Goal: Task Accomplishment & Management: Manage account settings

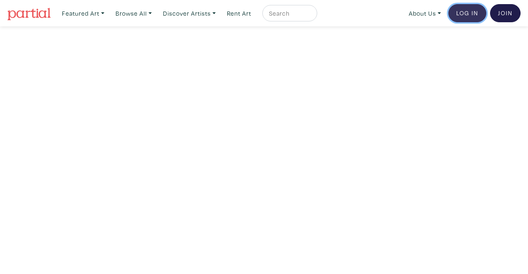
click at [469, 17] on link "Log In" at bounding box center [467, 13] width 38 height 18
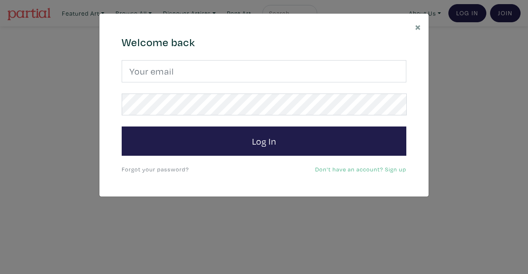
click at [301, 83] on form "Log In" at bounding box center [264, 108] width 284 height 96
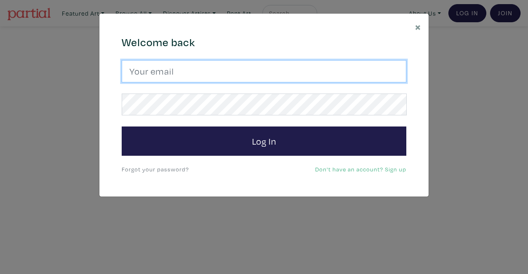
click at [300, 72] on input "email" at bounding box center [264, 71] width 284 height 22
type input "clare.allin@hotmail.com"
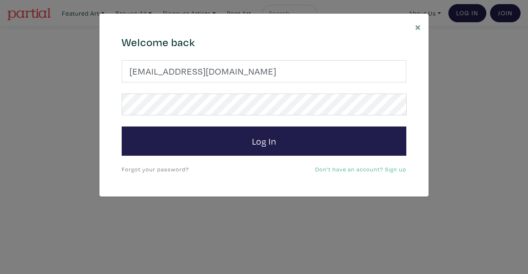
click at [162, 169] on link "Forgot your password?" at bounding box center [155, 169] width 67 height 8
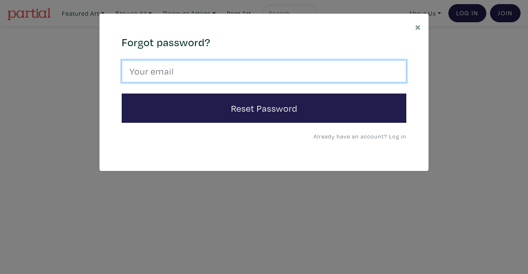
click at [186, 77] on input "email" at bounding box center [264, 71] width 284 height 22
type input "clare.allin@hotmail.com"
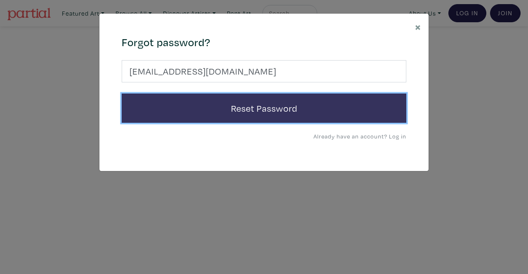
click at [198, 115] on button "Reset Password" at bounding box center [264, 109] width 284 height 30
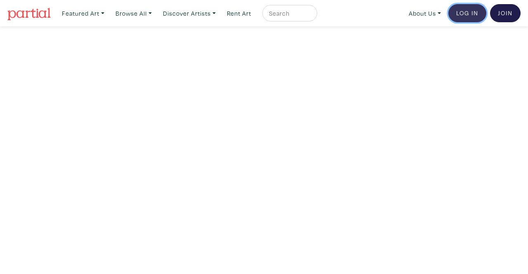
click at [477, 11] on link "Log In" at bounding box center [467, 13] width 38 height 18
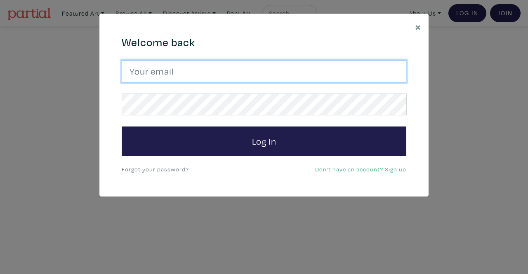
click at [254, 73] on input "email" at bounding box center [264, 71] width 284 height 22
type input "clare.allin@hotmail.com"
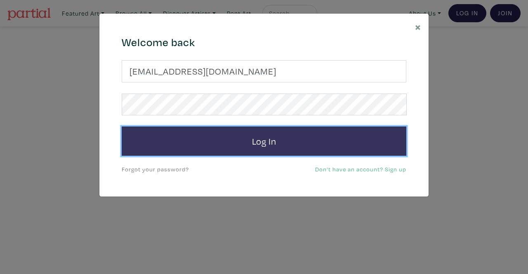
click at [232, 137] on button "Log In" at bounding box center [264, 142] width 284 height 30
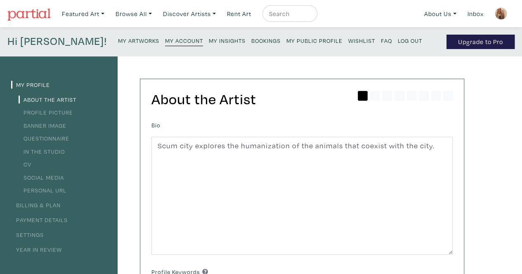
click at [251, 38] on small "Bookings" at bounding box center [265, 41] width 29 height 8
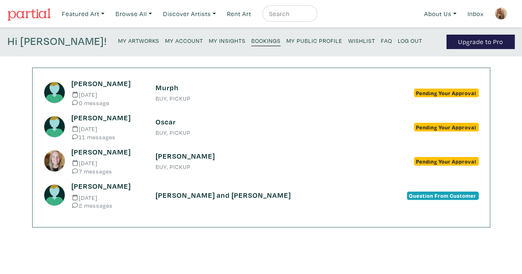
click at [176, 120] on h6 "Oscar" at bounding box center [260, 121] width 211 height 9
click at [191, 94] on div "Murph BUY, PICKUP" at bounding box center [260, 92] width 223 height 19
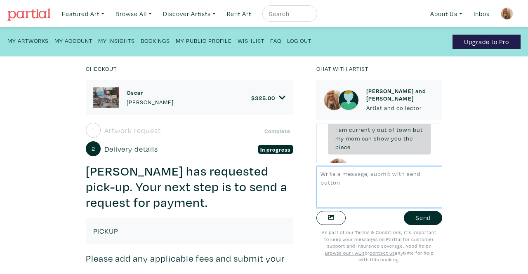
scroll to position [759, 0]
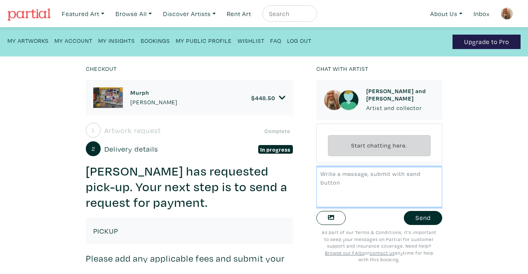
scroll to position [9, 0]
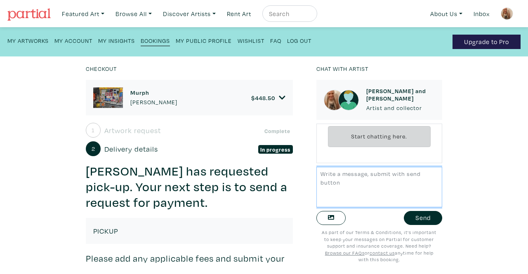
click at [346, 186] on textarea at bounding box center [379, 187] width 126 height 40
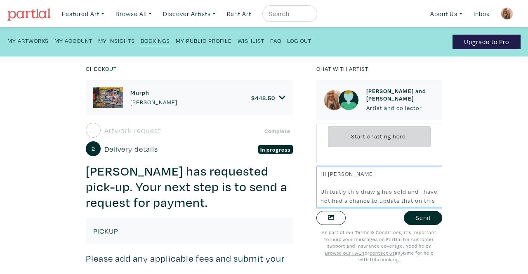
scroll to position [6, 0]
click at [324, 183] on textarea "Hi Tony Ufrtuatly this drawig has sold and I have not had a chance to update th…" at bounding box center [379, 187] width 126 height 40
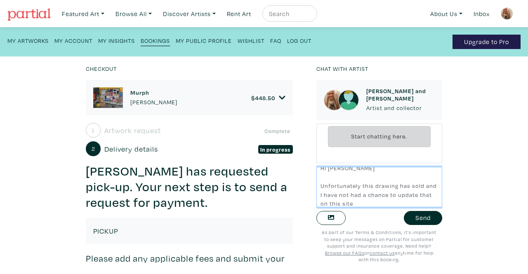
click at [363, 204] on textarea "Hi Tony Unfortunately this drawing has sold and I have not had a chance to upda…" at bounding box center [379, 187] width 126 height 40
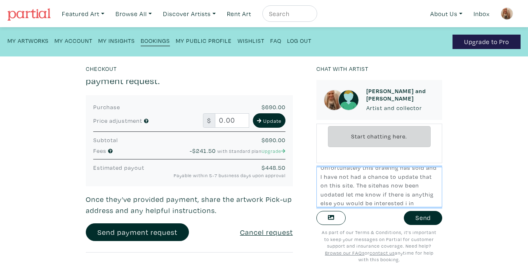
scroll to position [33, 0]
click at [327, 199] on textarea "Hi Tony Unfortunately this drawing has sold and I have not had a chance to upda…" at bounding box center [379, 187] width 126 height 40
click at [345, 186] on textarea "Hi Tony Unfortunately this drawing has sold and I have not had a chance to upda…" at bounding box center [379, 187] width 126 height 40
click at [387, 181] on textarea "Hi Tony Unfortunately this drawing has sold and I have not had a chance to upda…" at bounding box center [379, 187] width 126 height 40
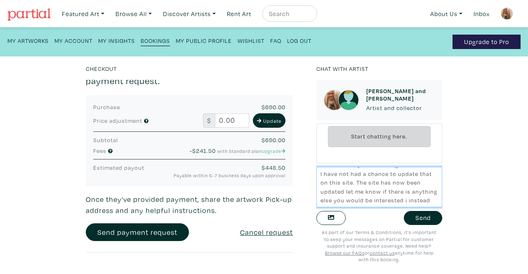
click at [367, 197] on textarea "Hi Tony Unfortunately this drawing has sold and I have not had a chance to upda…" at bounding box center [379, 187] width 126 height 40
type textarea "Hi Tony Unfortunately this drawing has sold and I have not had a chance to upda…"
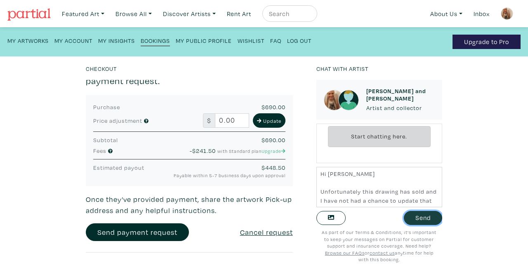
click at [407, 215] on button "Send" at bounding box center [423, 218] width 38 height 14
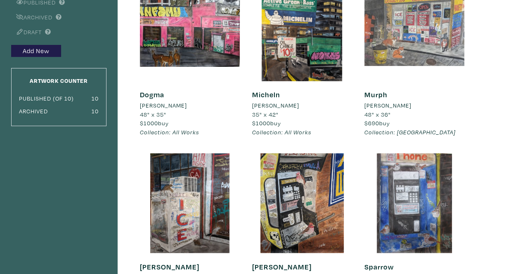
scroll to position [98, 0]
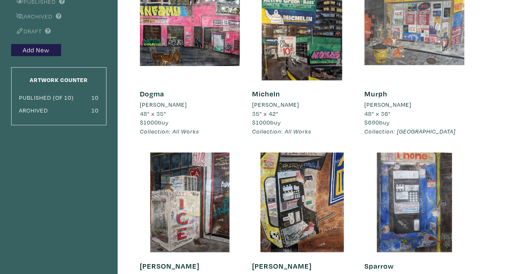
click at [395, 56] on div at bounding box center [414, 31] width 100 height 100
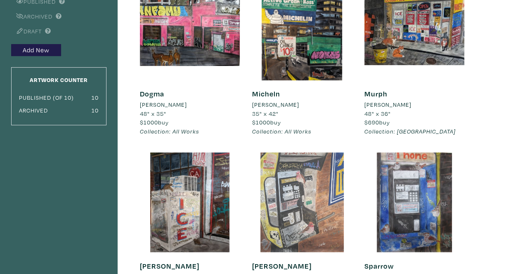
scroll to position [176, 0]
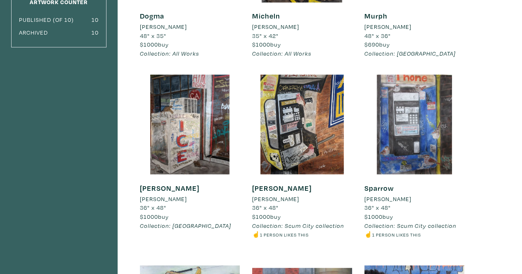
click at [203, 195] on div "Clare Allin" at bounding box center [190, 199] width 100 height 9
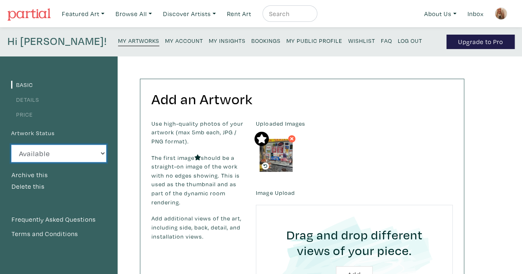
click at [102, 153] on select "Available Sold Rented Unavailable (other reason)" at bounding box center [58, 154] width 95 height 18
select select "0"
click at [11, 145] on select "Available Sold Rented Unavailable (other reason)" at bounding box center [58, 154] width 95 height 18
click at [46, 172] on button "Archive this" at bounding box center [29, 175] width 37 height 11
click at [118, 41] on small "My Artworks" at bounding box center [138, 41] width 41 height 8
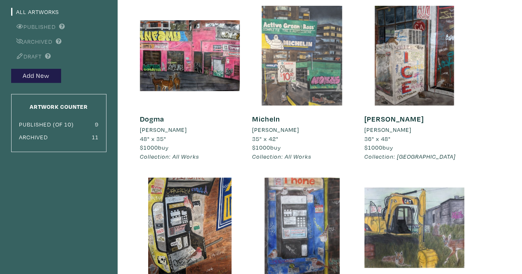
scroll to position [86, 0]
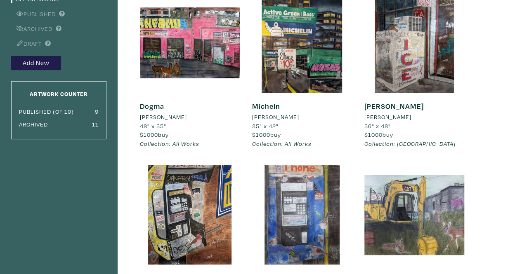
click at [397, 110] on h6 "[PERSON_NAME]" at bounding box center [414, 106] width 100 height 9
click at [376, 106] on link "[PERSON_NAME]" at bounding box center [393, 105] width 59 height 9
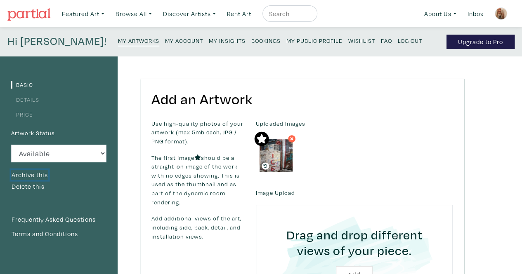
click at [43, 171] on button "Archive this" at bounding box center [29, 175] width 37 height 11
click at [118, 38] on small "My Artworks" at bounding box center [138, 41] width 41 height 8
click at [118, 43] on small "My Artworks" at bounding box center [138, 41] width 41 height 8
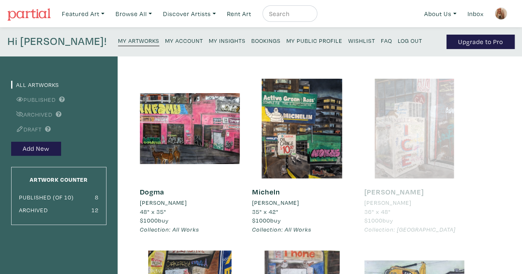
click at [178, 200] on div "[PERSON_NAME]" at bounding box center [190, 202] width 100 height 9
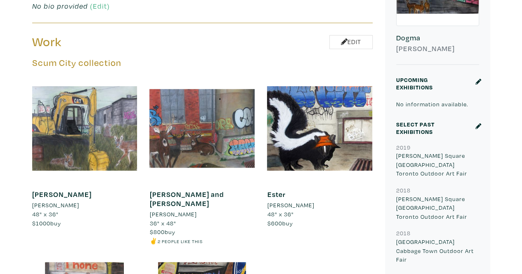
scroll to position [286, 0]
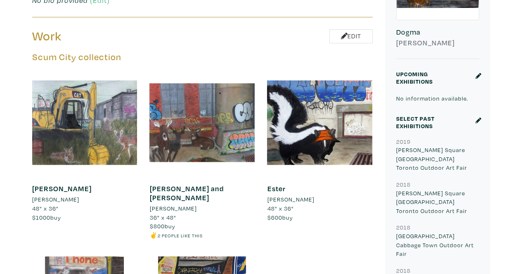
click at [170, 204] on li "[PERSON_NAME]" at bounding box center [172, 208] width 47 height 9
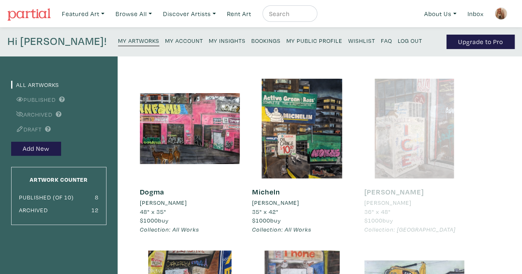
click at [158, 223] on span "$1000 buy" at bounding box center [154, 220] width 29 height 8
click at [153, 192] on link "Dogma" at bounding box center [152, 191] width 24 height 9
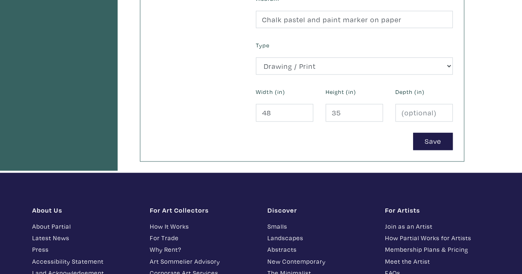
scroll to position [372, 0]
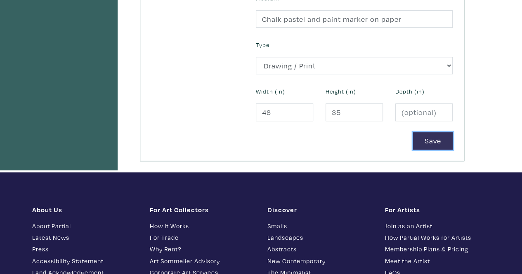
click at [430, 141] on button "Save" at bounding box center [433, 141] width 40 height 18
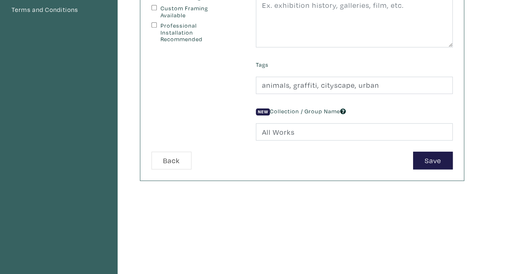
scroll to position [225, 0]
click at [430, 159] on button "Save" at bounding box center [433, 160] width 40 height 18
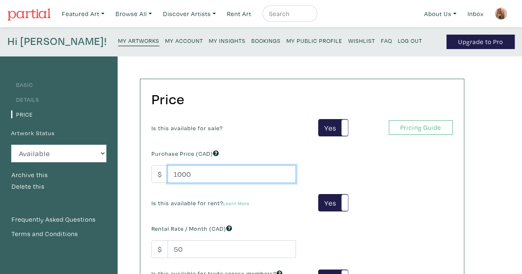
click at [249, 173] on input "1000" at bounding box center [231, 174] width 128 height 18
type input "1"
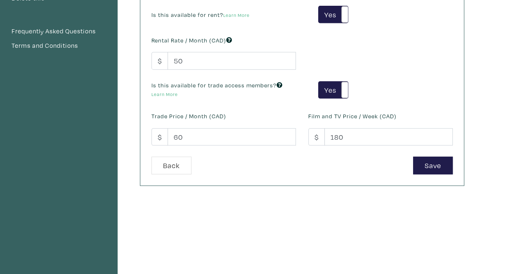
scroll to position [189, 0]
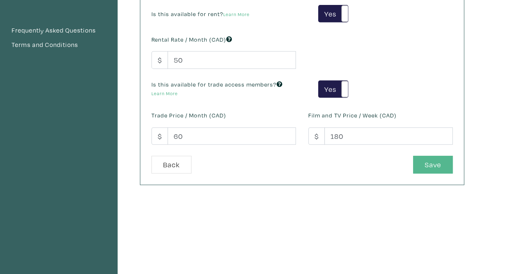
type input "2500"
click at [416, 166] on button "Save" at bounding box center [433, 165] width 40 height 18
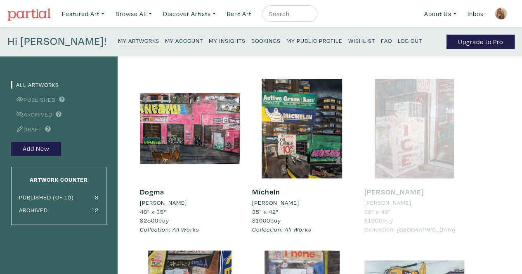
click at [271, 209] on span "35" x 42"" at bounding box center [265, 212] width 26 height 8
click at [268, 197] on div "Micheln Clare Allin 35" x 42" $1000 buy Collection: All Works #cityscape #urban…" at bounding box center [302, 211] width 100 height 65
click at [266, 193] on link "Micheln" at bounding box center [266, 191] width 28 height 9
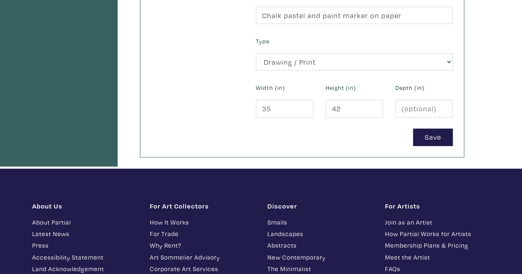
scroll to position [376, 0]
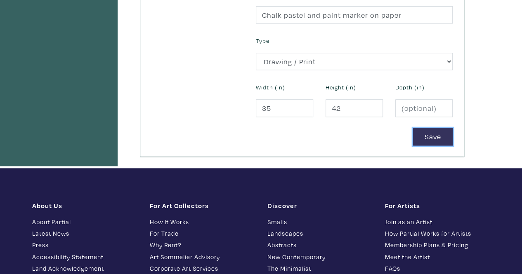
click at [442, 136] on button "Save" at bounding box center [433, 137] width 40 height 18
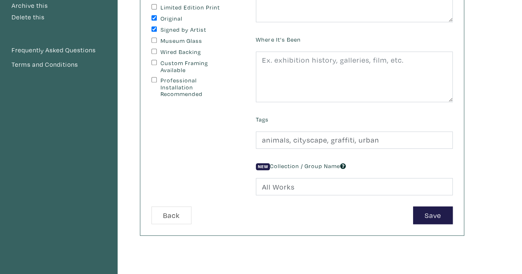
scroll to position [170, 0]
click at [428, 213] on button "Save" at bounding box center [433, 215] width 40 height 18
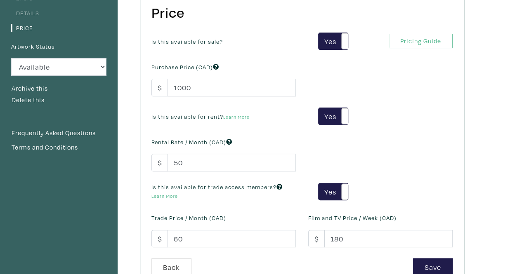
scroll to position [86, 0]
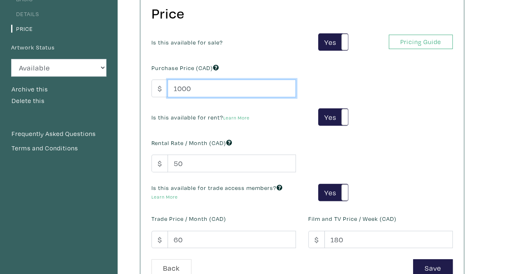
click at [195, 91] on input "1000" at bounding box center [231, 89] width 128 height 18
type input "1"
type input "2500"
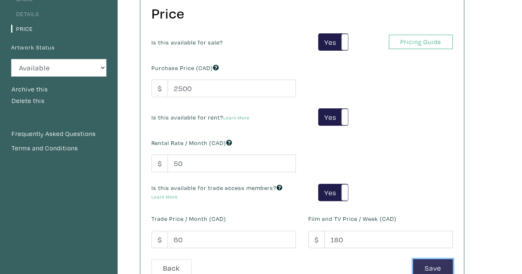
click at [421, 265] on button "Save" at bounding box center [433, 268] width 40 height 18
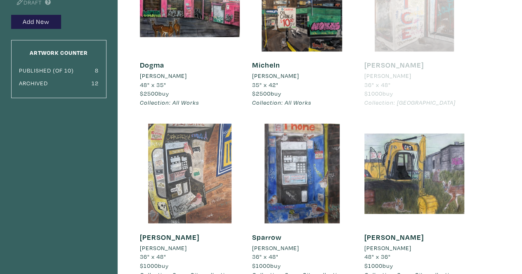
scroll to position [174, 0]
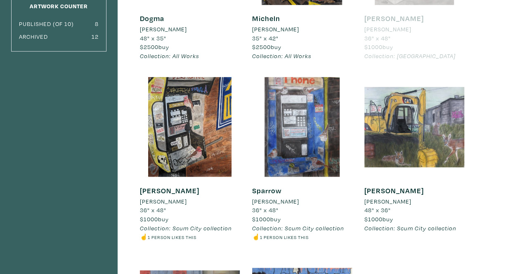
click at [152, 188] on link "[PERSON_NAME]" at bounding box center [169, 190] width 59 height 9
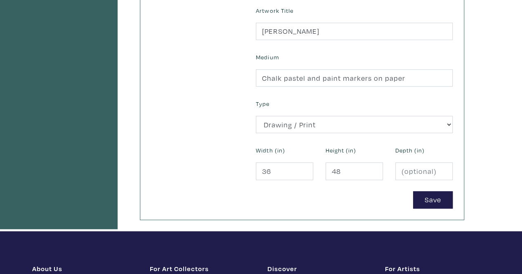
scroll to position [316, 0]
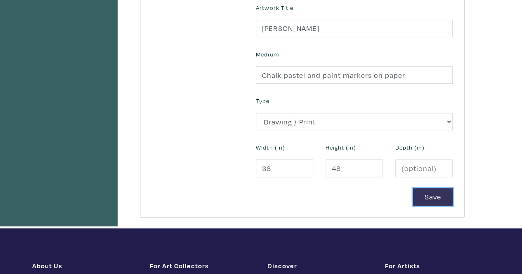
click at [434, 197] on button "Save" at bounding box center [433, 197] width 40 height 18
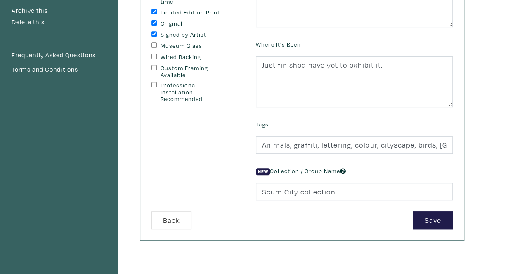
scroll to position [165, 0]
click at [435, 215] on button "Save" at bounding box center [433, 220] width 40 height 18
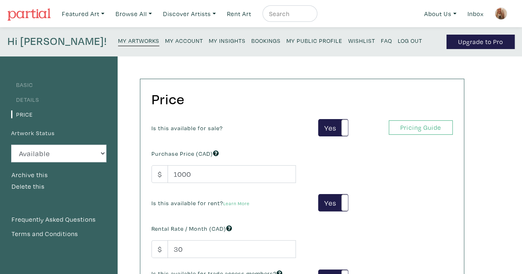
scroll to position [35, 0]
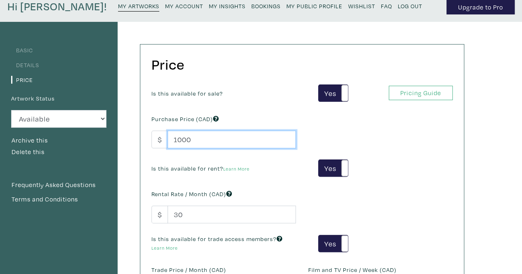
click at [248, 139] on input "1000" at bounding box center [231, 140] width 128 height 18
type input "1"
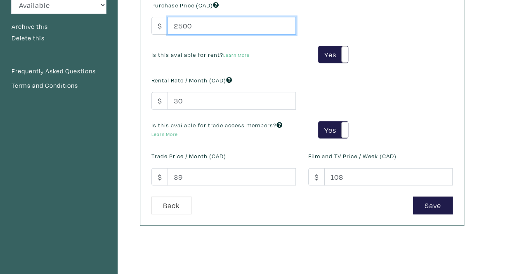
scroll to position [150, 0]
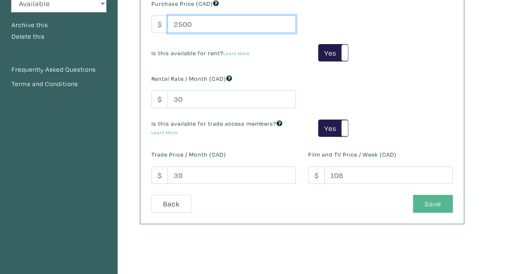
type input "2500"
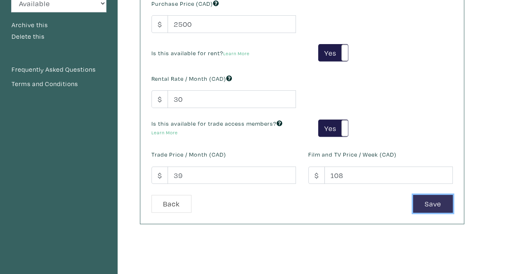
click at [439, 205] on button "Save" at bounding box center [433, 204] width 40 height 18
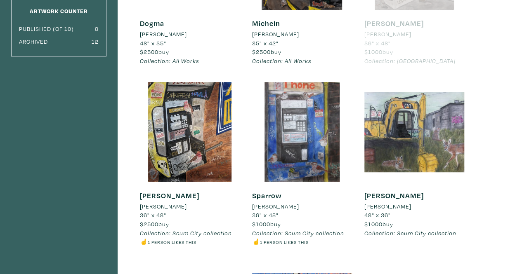
scroll to position [168, 0]
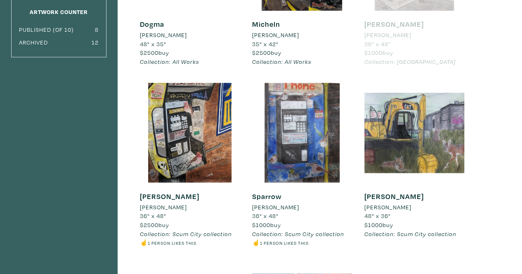
click at [273, 200] on h6 "Sparrow" at bounding box center [302, 196] width 100 height 9
click at [274, 190] on div "Sparrow Clare Allin 36" x 48" $1000 buy Collection: Scum City collection ☝️ 1 p…" at bounding box center [302, 220] width 100 height 74
click at [274, 195] on link "Sparrow" at bounding box center [266, 196] width 29 height 9
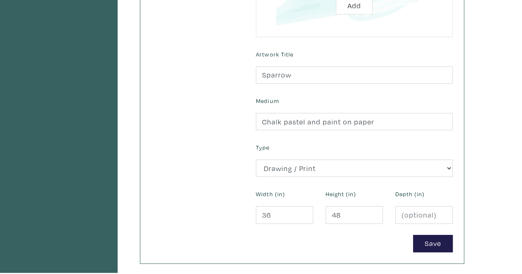
scroll to position [277, 0]
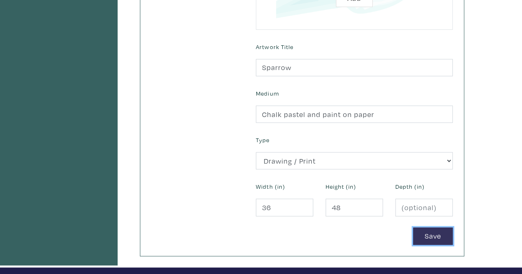
click at [442, 233] on button "Save" at bounding box center [433, 237] width 40 height 18
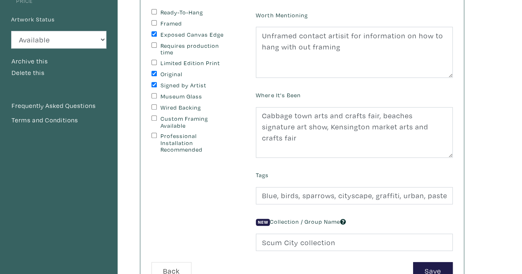
scroll to position [214, 0]
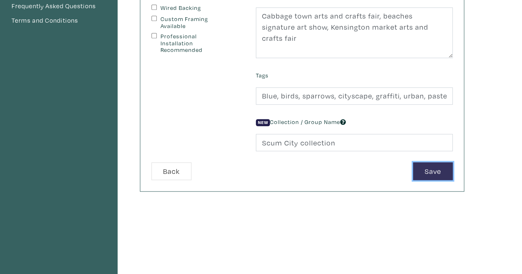
click at [435, 172] on button "Save" at bounding box center [433, 171] width 40 height 18
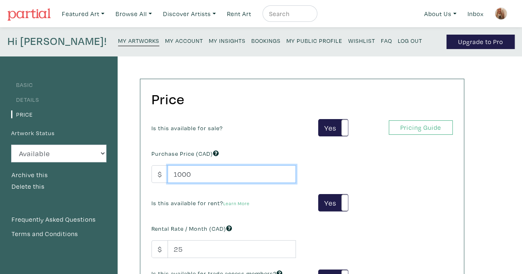
click at [280, 170] on input "1000" at bounding box center [231, 174] width 128 height 18
type input "1"
type input "2500"
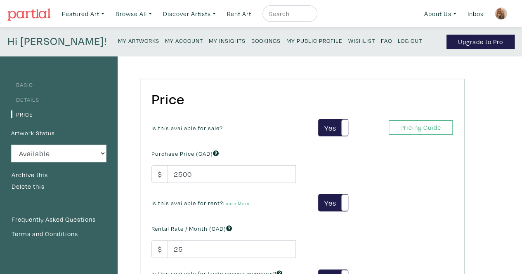
click at [432, 103] on h2 "Price" at bounding box center [299, 99] width 297 height 18
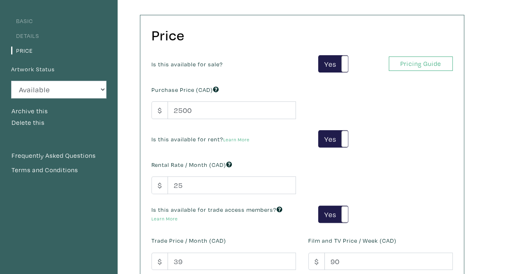
scroll to position [125, 0]
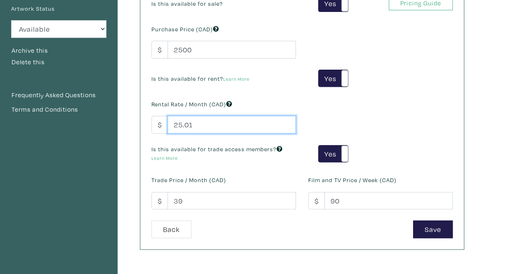
click at [286, 121] on input "25.01" at bounding box center [231, 125] width 128 height 18
click at [287, 125] on input "25" at bounding box center [231, 125] width 128 height 18
type input "2"
type input "25"
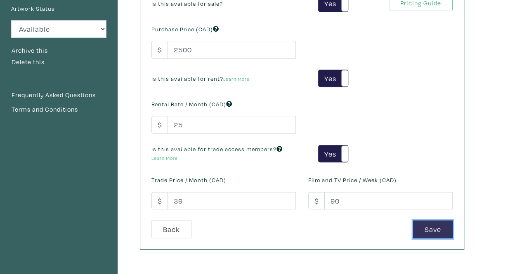
click at [430, 235] on button "Save" at bounding box center [433, 230] width 40 height 18
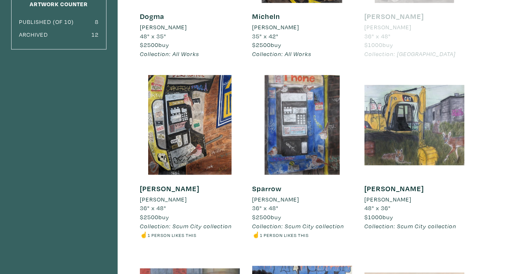
scroll to position [175, 0]
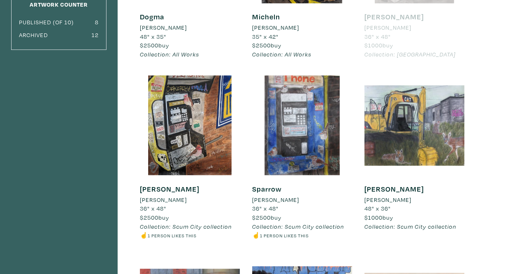
click at [376, 189] on link "[PERSON_NAME]" at bounding box center [393, 188] width 59 height 9
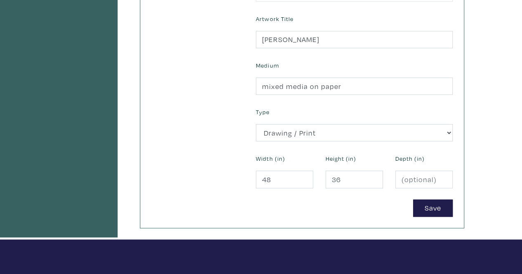
scroll to position [305, 0]
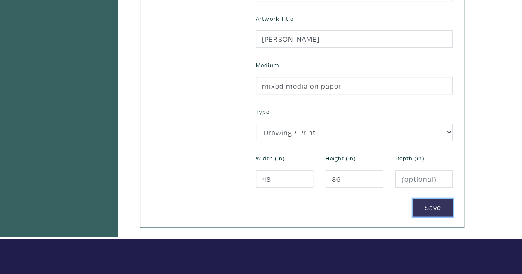
click at [429, 209] on button "Save" at bounding box center [433, 208] width 40 height 18
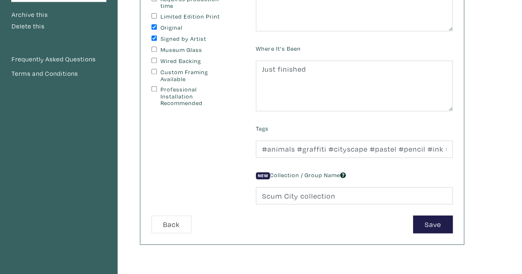
scroll to position [160, 0]
click at [433, 224] on button "Save" at bounding box center [433, 225] width 40 height 18
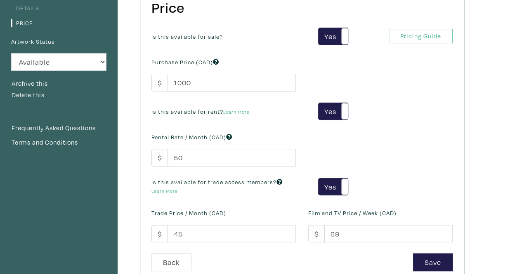
scroll to position [94, 0]
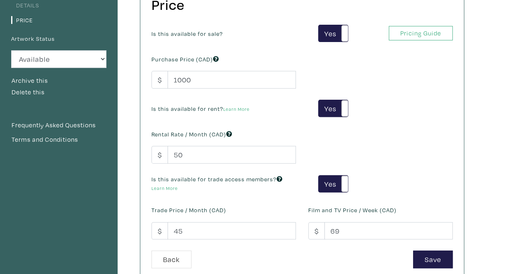
click at [201, 88] on div "Is this available for sale? Yes No Yes No Pricing Guide PRO Purchase Price (CAD…" at bounding box center [301, 138] width 313 height 226
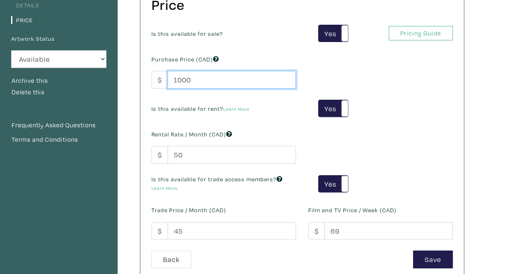
click at [200, 84] on input "1000" at bounding box center [231, 80] width 128 height 18
type input "1"
type input "2500"
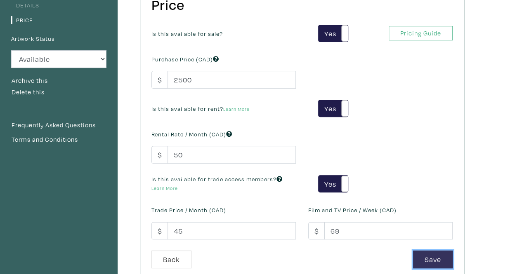
click at [434, 256] on button "Save" at bounding box center [433, 260] width 40 height 18
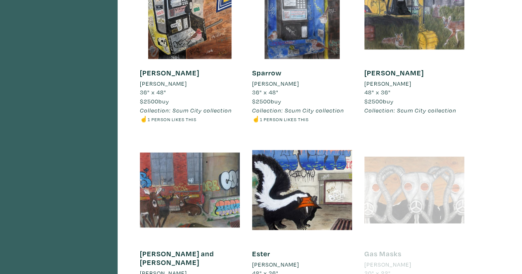
scroll to position [340, 0]
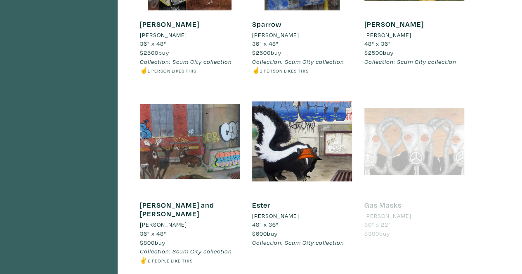
click at [183, 204] on link "Burt and Ernie" at bounding box center [177, 209] width 74 height 19
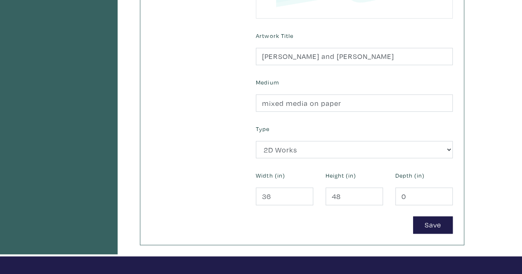
scroll to position [368, 0]
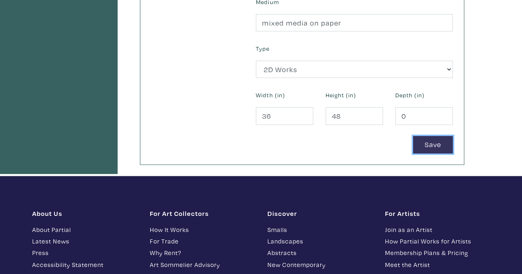
click at [430, 143] on button "Save" at bounding box center [433, 145] width 40 height 18
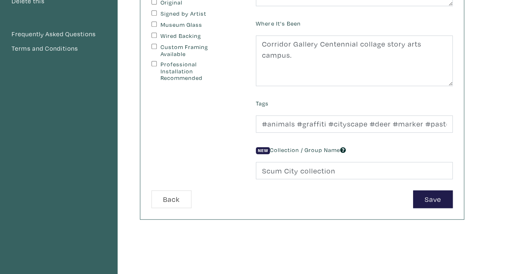
scroll to position [189, 0]
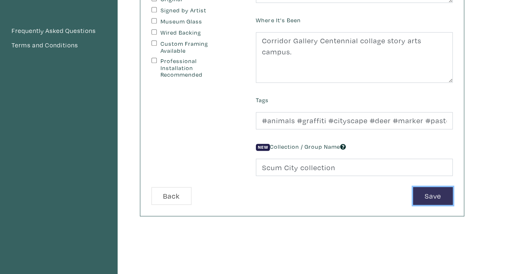
click at [433, 199] on button "Save" at bounding box center [433, 196] width 40 height 18
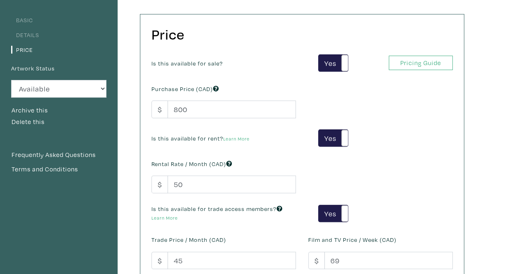
scroll to position [63, 0]
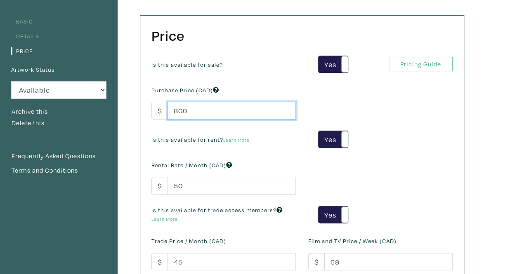
click at [195, 106] on input "800" at bounding box center [231, 111] width 128 height 18
type input "8"
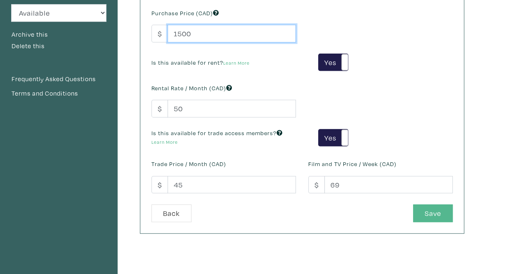
type input "1500"
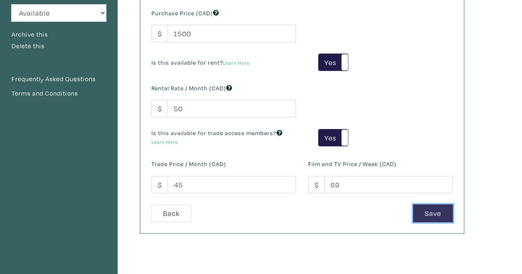
click at [439, 217] on button "Save" at bounding box center [433, 213] width 40 height 18
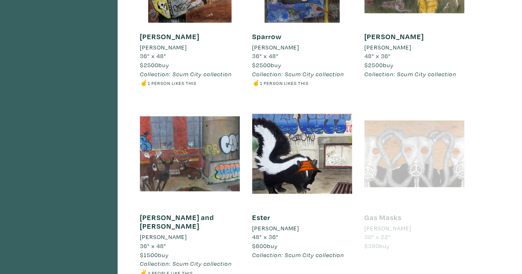
scroll to position [336, 0]
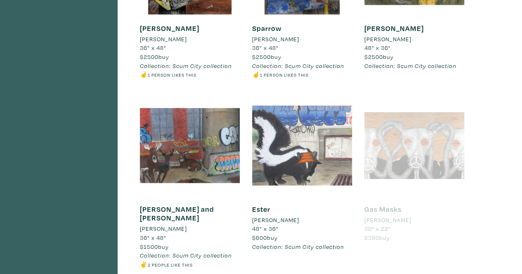
click at [304, 181] on div at bounding box center [302, 146] width 100 height 100
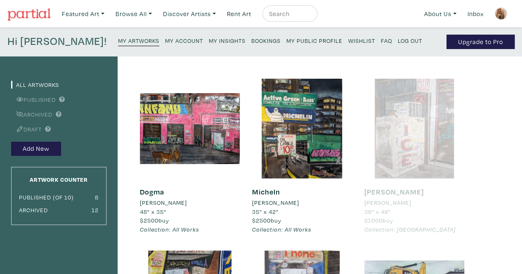
scroll to position [2, 0]
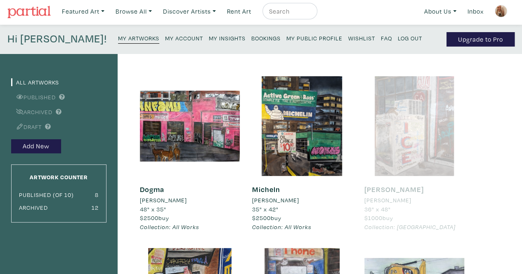
click at [285, 220] on li "$2500 buy" at bounding box center [302, 218] width 100 height 9
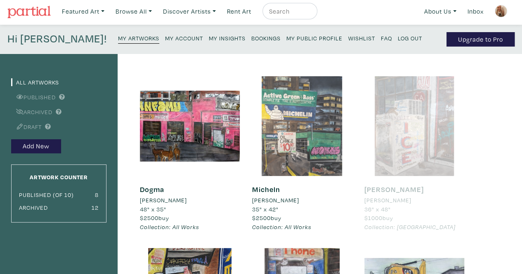
click at [277, 146] on div at bounding box center [302, 126] width 100 height 100
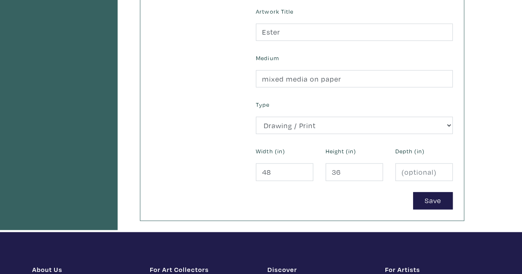
scroll to position [314, 0]
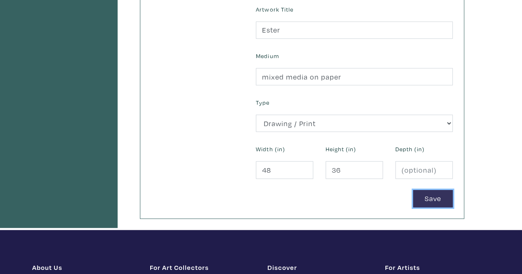
click at [431, 199] on button "Save" at bounding box center [433, 199] width 40 height 18
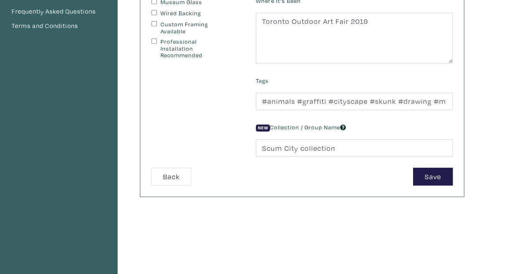
scroll to position [209, 0]
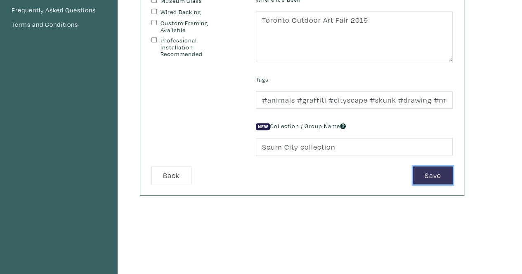
click at [428, 176] on button "Save" at bounding box center [433, 176] width 40 height 18
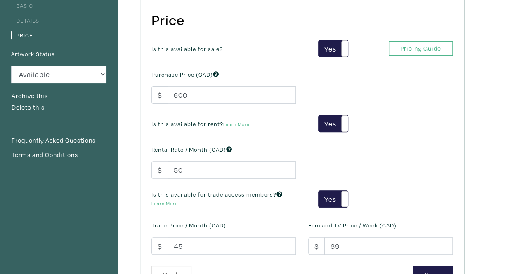
scroll to position [88, 0]
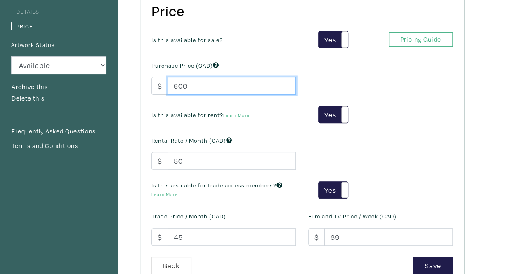
click at [190, 88] on input "600" at bounding box center [231, 86] width 128 height 18
type input "6"
type input "1500"
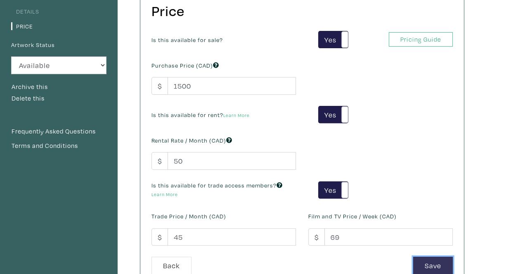
click at [443, 260] on button "Save" at bounding box center [433, 266] width 40 height 18
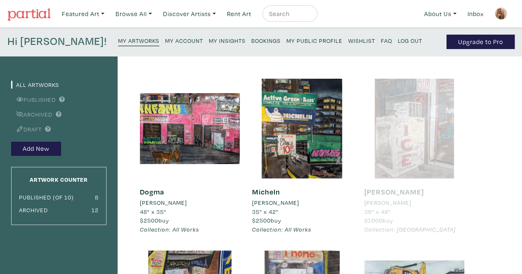
click at [286, 41] on small "My Public Profile" at bounding box center [314, 41] width 56 height 8
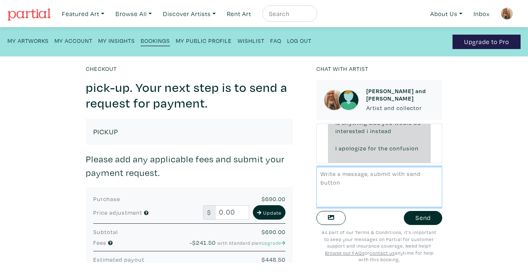
scroll to position [80, 0]
click at [394, 37] on div "Hi Clare! My Artworks My Account My Insights Bookings My Public Profile Wishlis…" at bounding box center [264, 41] width 528 height 29
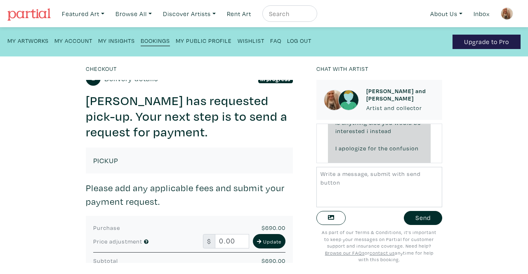
scroll to position [0, 0]
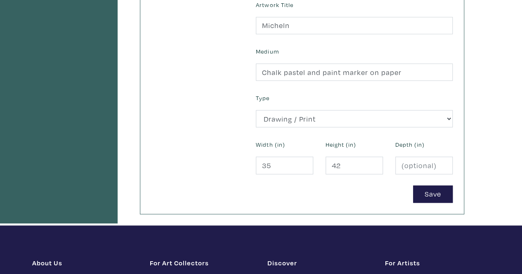
scroll to position [318, 0]
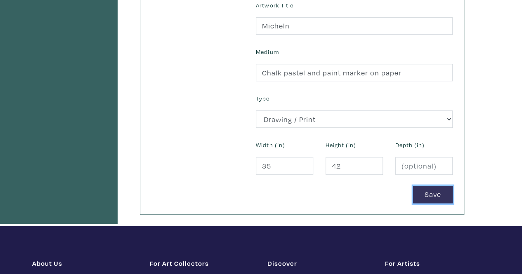
click at [432, 189] on button "Save" at bounding box center [433, 195] width 40 height 18
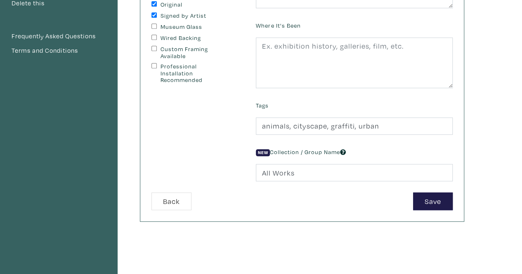
scroll to position [185, 0]
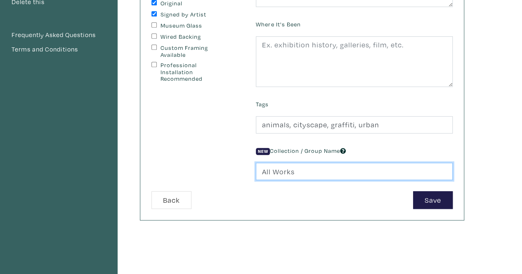
click at [370, 169] on input "All Works" at bounding box center [354, 172] width 197 height 18
type input "A"
type input "Scum City collection"
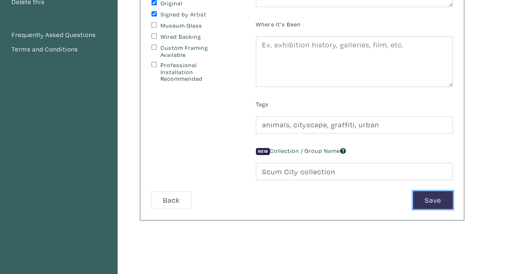
click at [422, 195] on button "Save" at bounding box center [433, 200] width 40 height 18
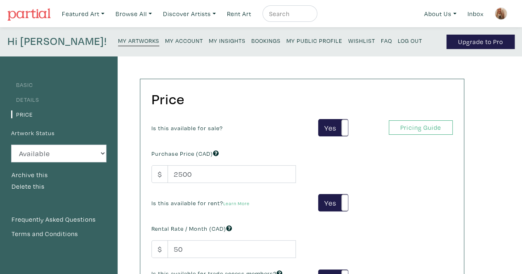
click at [118, 41] on small "My Artworks" at bounding box center [138, 41] width 41 height 8
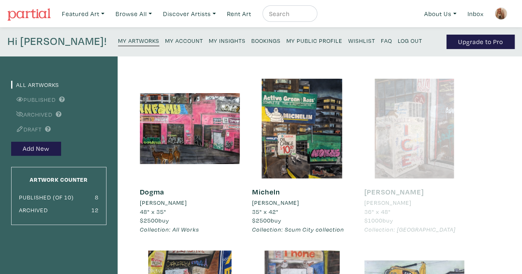
click at [215, 200] on div "Clare Allin" at bounding box center [190, 202] width 100 height 9
